Goal: Check status: Check status

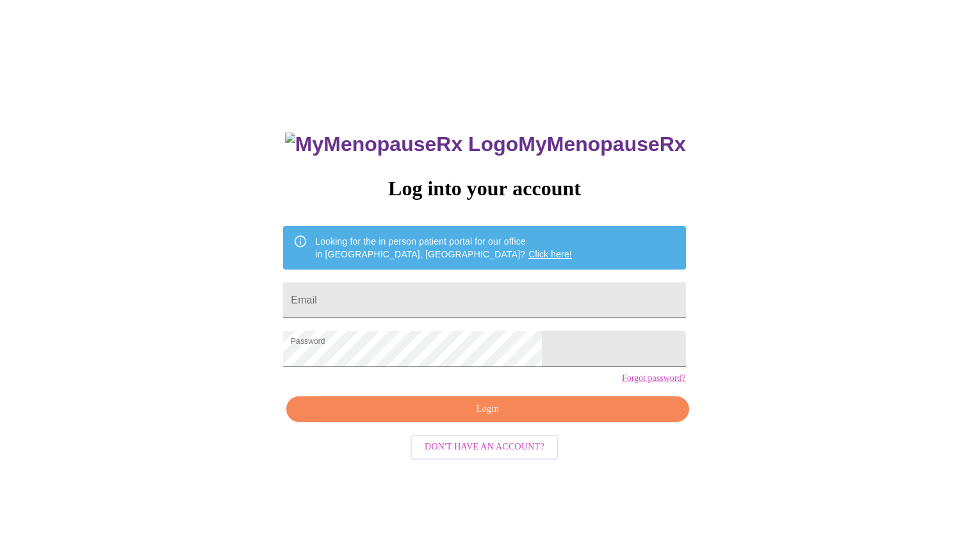
click at [391, 287] on input "Email" at bounding box center [484, 301] width 402 height 36
type input "debledet@msn.com"
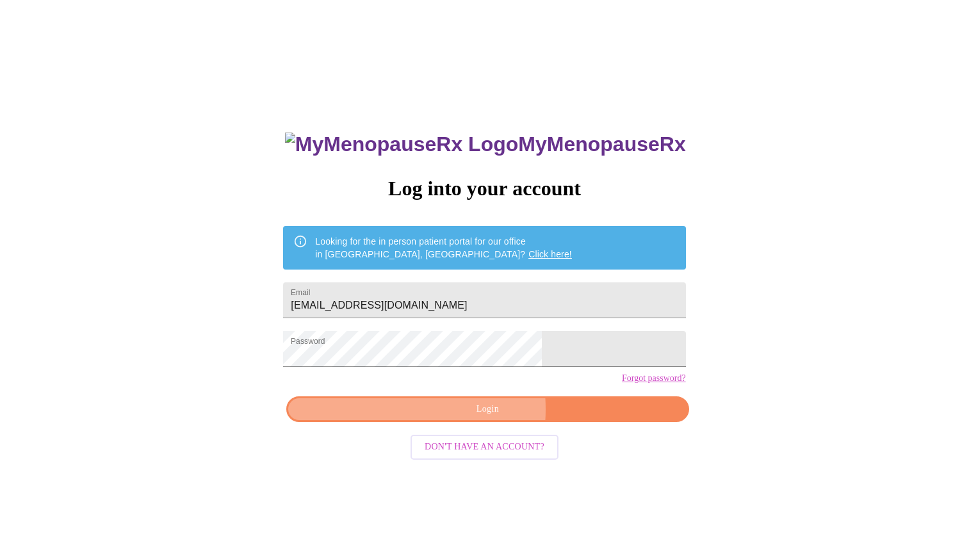
click at [447, 418] on span "Login" at bounding box center [487, 410] width 373 height 16
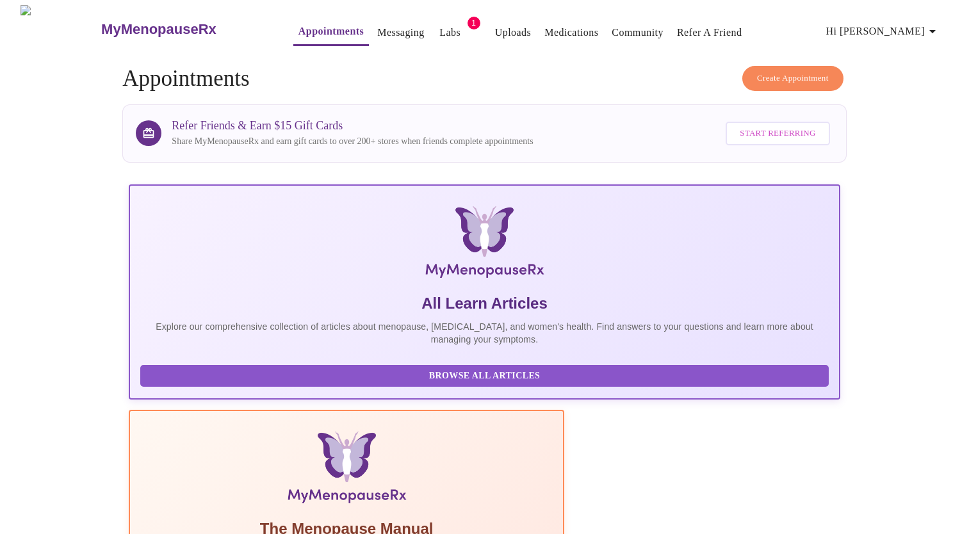
click at [916, 22] on span "Hi Debra" at bounding box center [883, 31] width 114 height 18
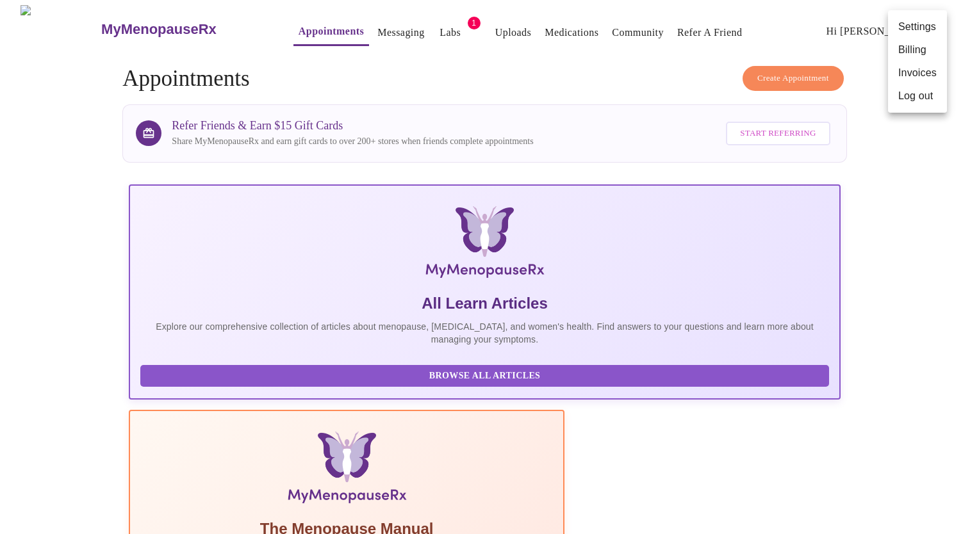
click at [927, 350] on div at bounding box center [489, 267] width 979 height 534
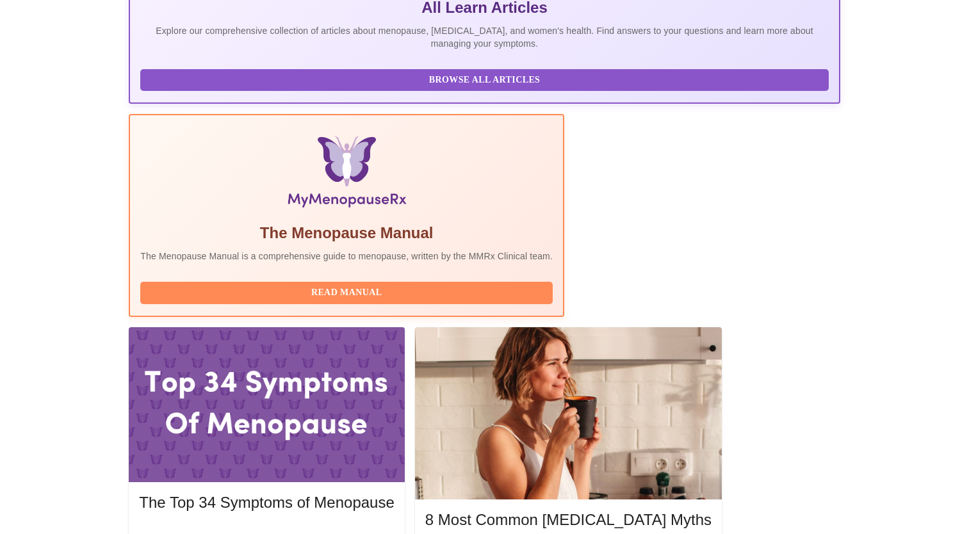
scroll to position [312, 0]
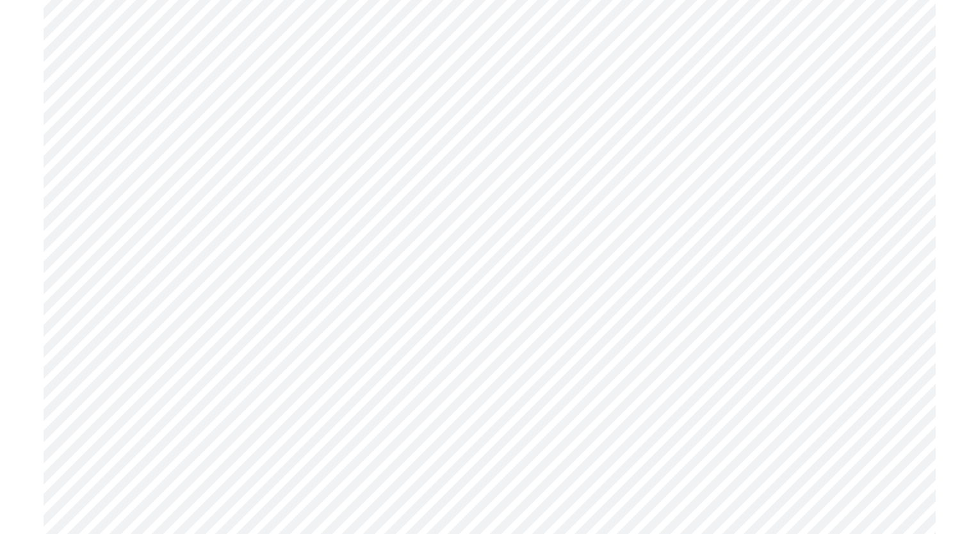
scroll to position [4997, 0]
